Goal: Check status: Check status

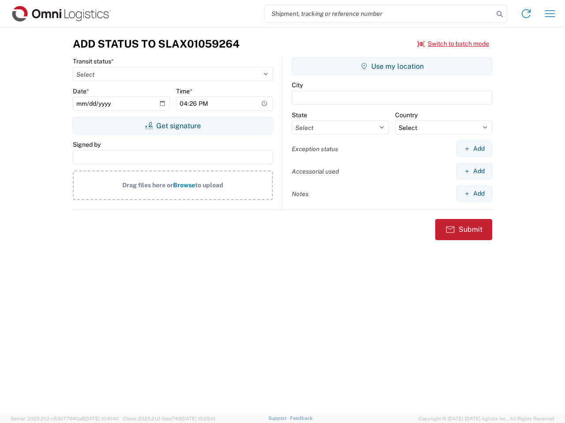
click at [379, 14] on input "search" at bounding box center [379, 13] width 228 height 17
click at [499, 14] on icon at bounding box center [499, 14] width 12 height 12
click at [526, 14] on icon at bounding box center [526, 14] width 14 height 14
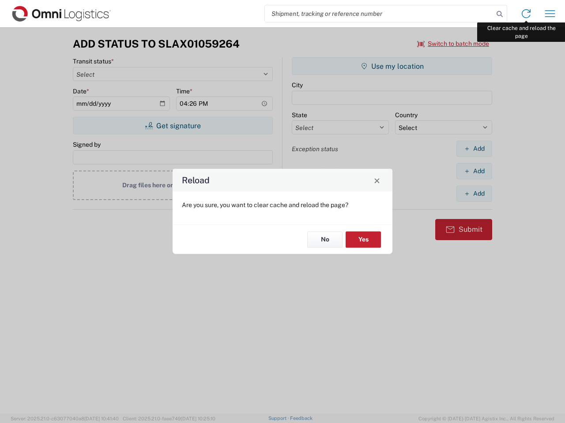
click at [550, 14] on div "Reload Are you sure, you want to clear cache and reload the page? No Yes" at bounding box center [282, 211] width 565 height 423
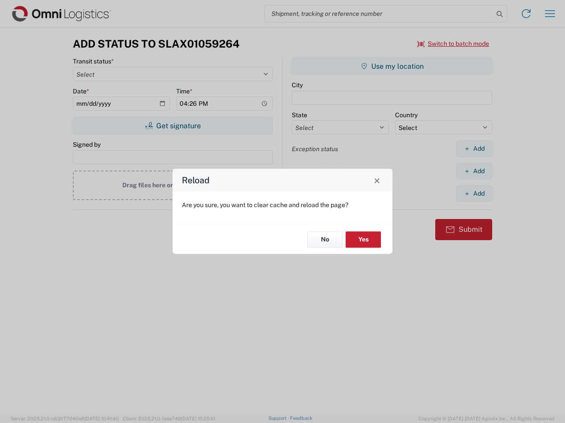
click at [453, 44] on div "Reload Are you sure, you want to clear cache and reload the page? No Yes" at bounding box center [282, 211] width 565 height 423
click at [172, 126] on div "Reload Are you sure, you want to clear cache and reload the page? No Yes" at bounding box center [282, 211] width 565 height 423
click at [392, 66] on div "Reload Are you sure, you want to clear cache and reload the page? No Yes" at bounding box center [282, 211] width 565 height 423
click at [474, 149] on div "Reload Are you sure, you want to clear cache and reload the page? No Yes" at bounding box center [282, 211] width 565 height 423
click at [474, 171] on div "Reload Are you sure, you want to clear cache and reload the page? No Yes" at bounding box center [282, 211] width 565 height 423
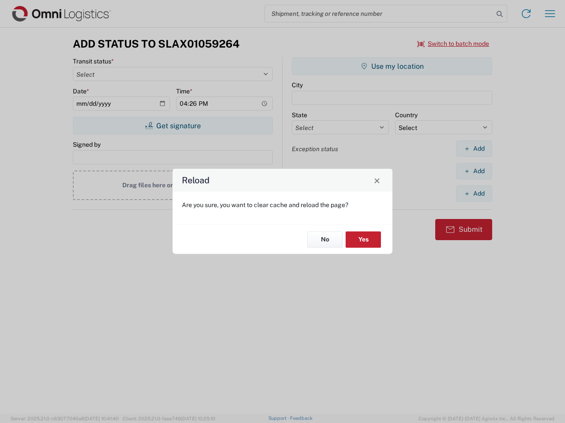
click at [474, 194] on div "Reload Are you sure, you want to clear cache and reload the page? No Yes" at bounding box center [282, 211] width 565 height 423
